Goal: Book appointment/travel/reservation

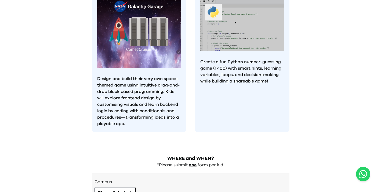
scroll to position [515, 0]
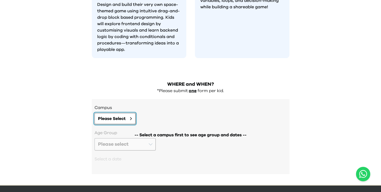
click at [112, 116] on span "Please Select" at bounding box center [112, 119] width 28 height 6
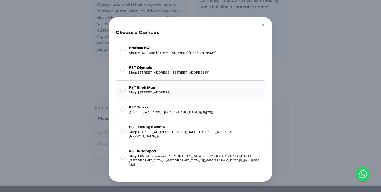
click at [163, 95] on span "Shop [STREET_ADDRESS]" at bounding box center [150, 92] width 42 height 4
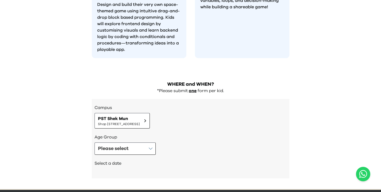
click at [147, 155] on div "Select a date" at bounding box center [190, 164] width 192 height 18
click at [145, 143] on button "Please select" at bounding box center [124, 149] width 61 height 12
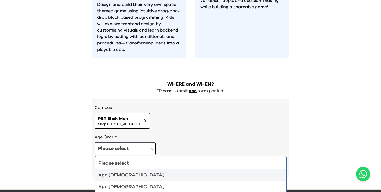
click at [145, 172] on div "Age [DEMOGRAPHIC_DATA]" at bounding box center [187, 176] width 178 height 8
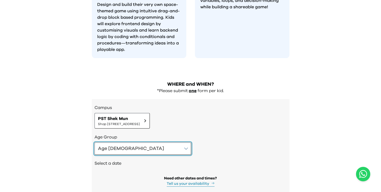
click at [142, 143] on button "Age [DEMOGRAPHIC_DATA]" at bounding box center [142, 149] width 97 height 12
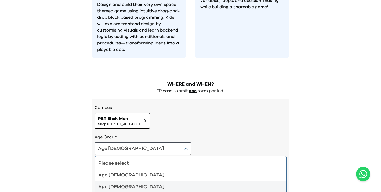
click at [134, 183] on div "Age [DEMOGRAPHIC_DATA]" at bounding box center [187, 187] width 178 height 8
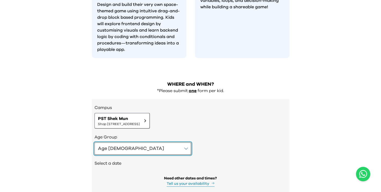
scroll to position [533, 0]
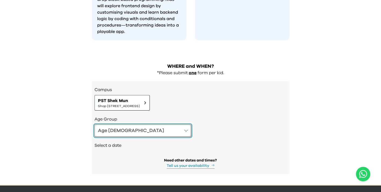
click at [132, 125] on button "Age [DEMOGRAPHIC_DATA]" at bounding box center [142, 131] width 97 height 12
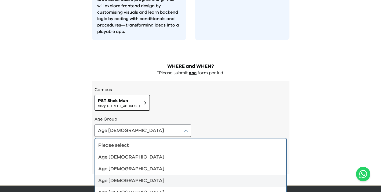
click at [130, 177] on div "Age [DEMOGRAPHIC_DATA]" at bounding box center [187, 181] width 178 height 8
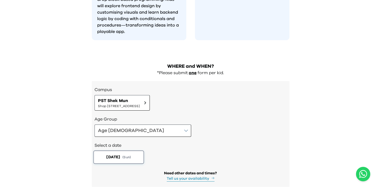
click at [131, 155] on span "( Sun )" at bounding box center [126, 157] width 9 height 5
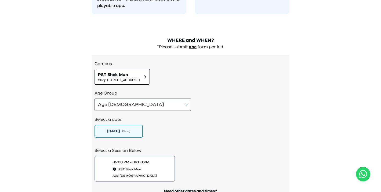
scroll to position [577, 0]
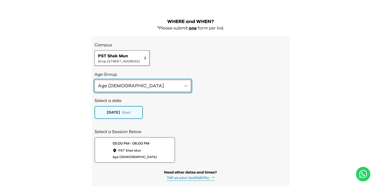
click at [127, 80] on button "Age [DEMOGRAPHIC_DATA]" at bounding box center [142, 86] width 97 height 12
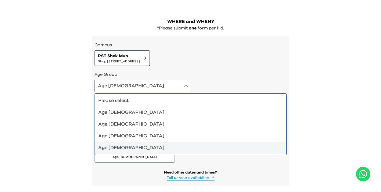
click at [126, 144] on div "Age [DEMOGRAPHIC_DATA]" at bounding box center [187, 148] width 178 height 8
